Goal: Task Accomplishment & Management: Manage account settings

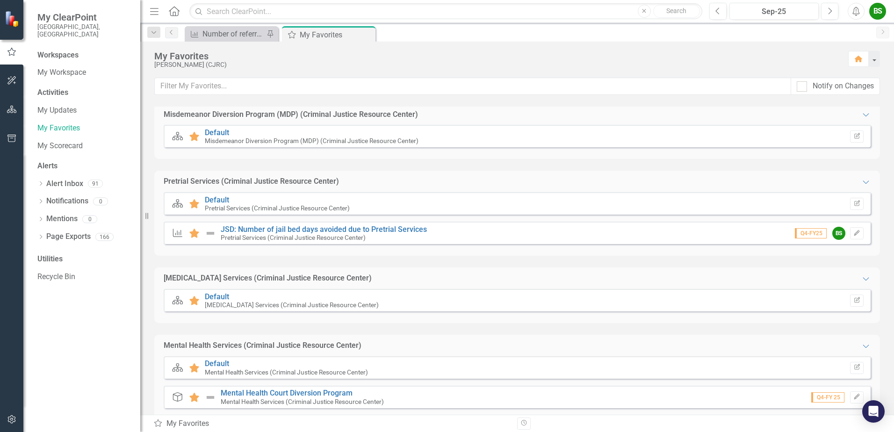
scroll to position [421, 0]
click at [220, 195] on link "Default" at bounding box center [217, 198] width 24 height 9
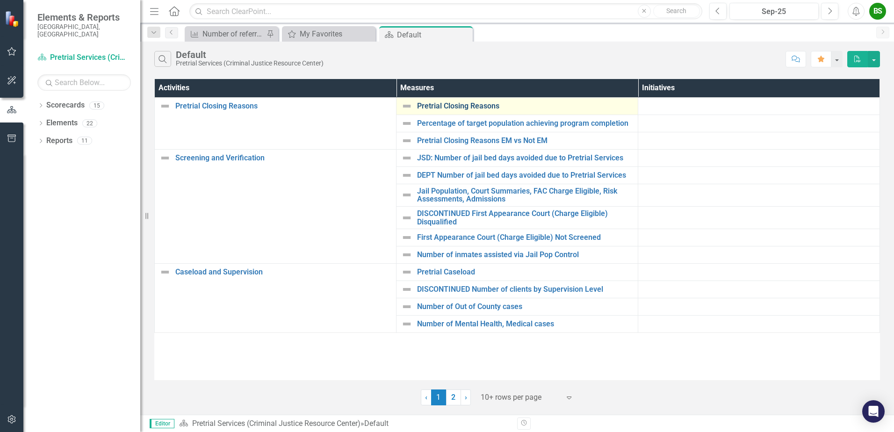
click at [463, 107] on link "Pretrial Closing Reasons" at bounding box center [525, 106] width 216 height 8
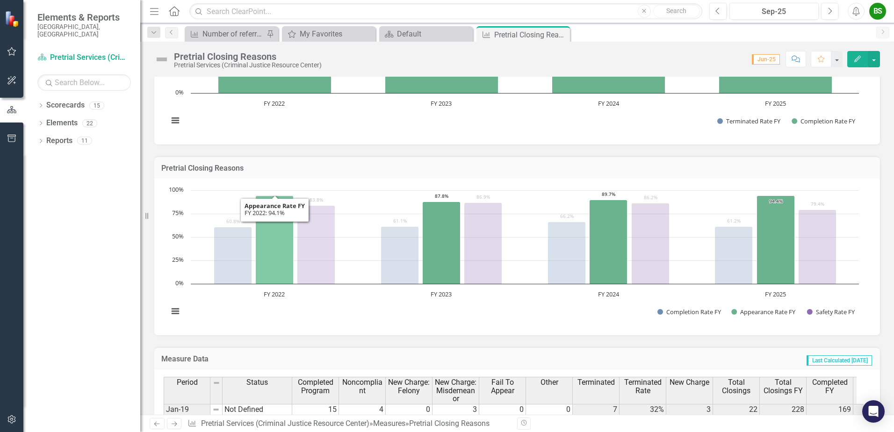
scroll to position [795, 0]
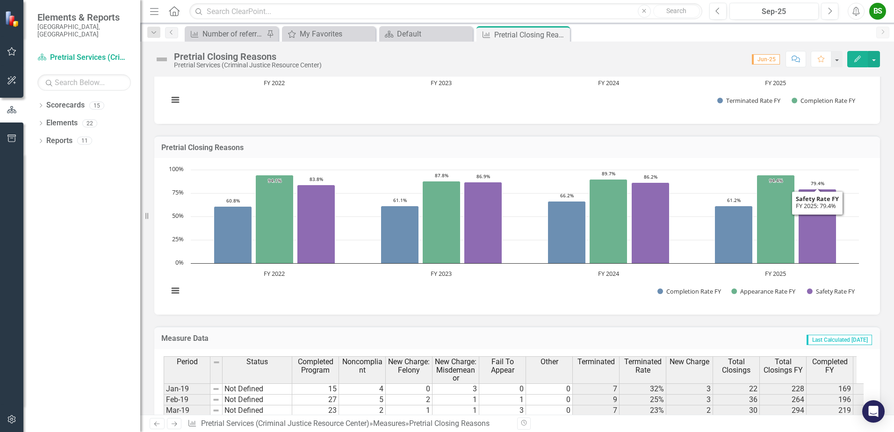
click at [849, 180] on rect "Interactive chart" at bounding box center [514, 235] width 700 height 140
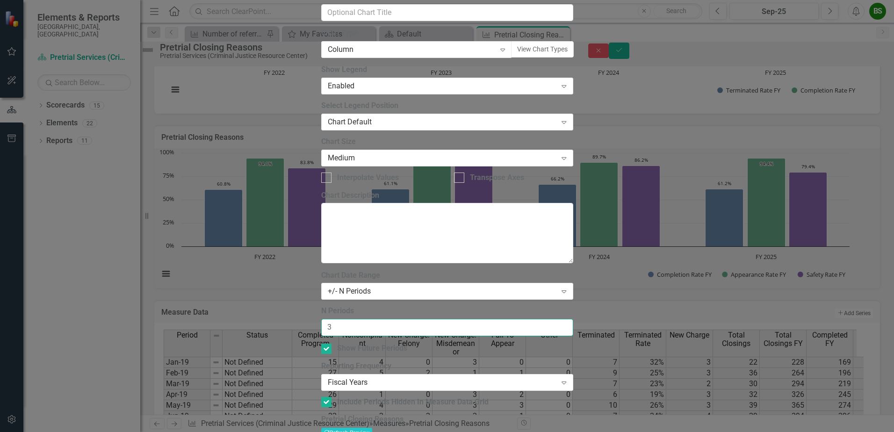
drag, startPoint x: 343, startPoint y: 90, endPoint x: 320, endPoint y: 88, distance: 23.0
click at [321, 88] on div "Chart Chart Series Chart Periods Chart Axis Format Advanced Options From this p…" at bounding box center [447, 229] width 252 height 699
type input "6"
click at [372, 428] on button "Recalculate Refresh Preview" at bounding box center [346, 433] width 51 height 10
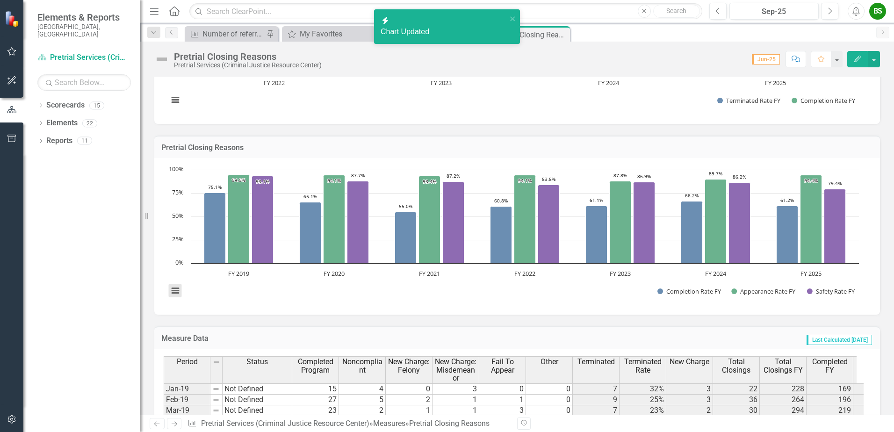
click at [174, 289] on button "View chart menu, Chart" at bounding box center [175, 290] width 13 height 13
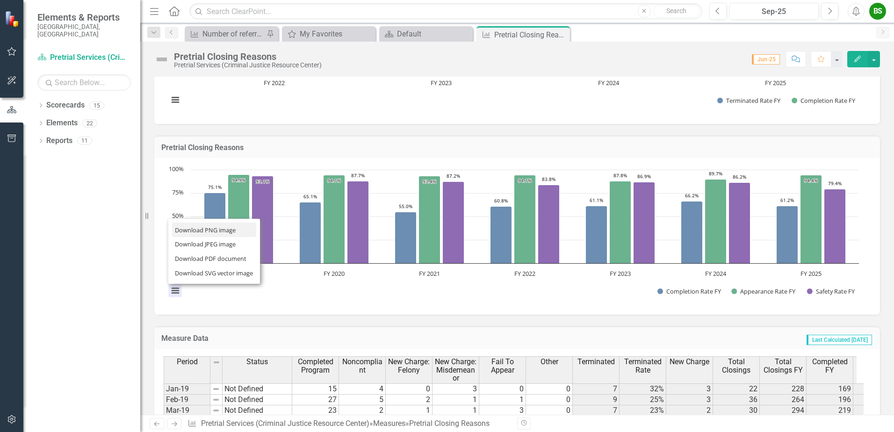
click at [199, 231] on li "Download PNG image" at bounding box center [214, 230] width 84 height 14
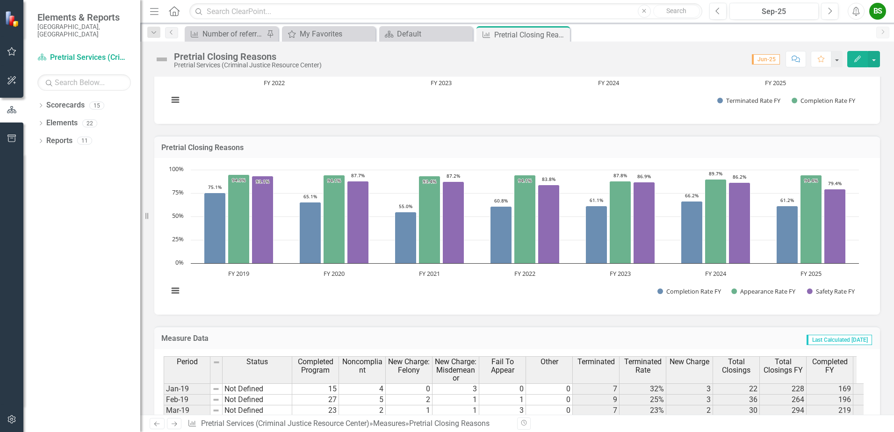
click at [880, 18] on div "BS" at bounding box center [877, 11] width 17 height 17
click at [848, 119] on link "Logout Log Out" at bounding box center [849, 117] width 74 height 17
